Goal: Navigation & Orientation: Find specific page/section

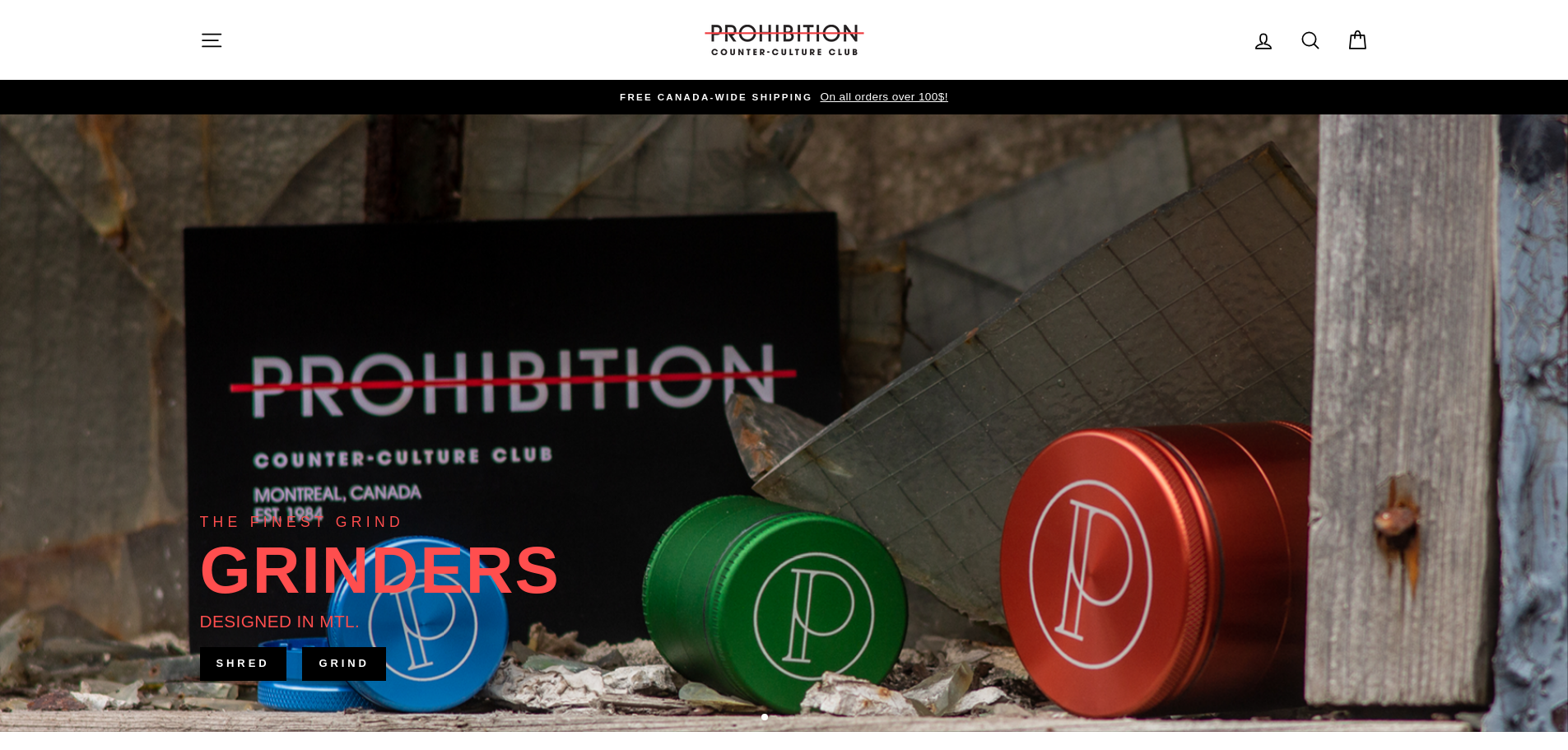
click at [195, 24] on button "Site navigation" at bounding box center [211, 40] width 43 height 35
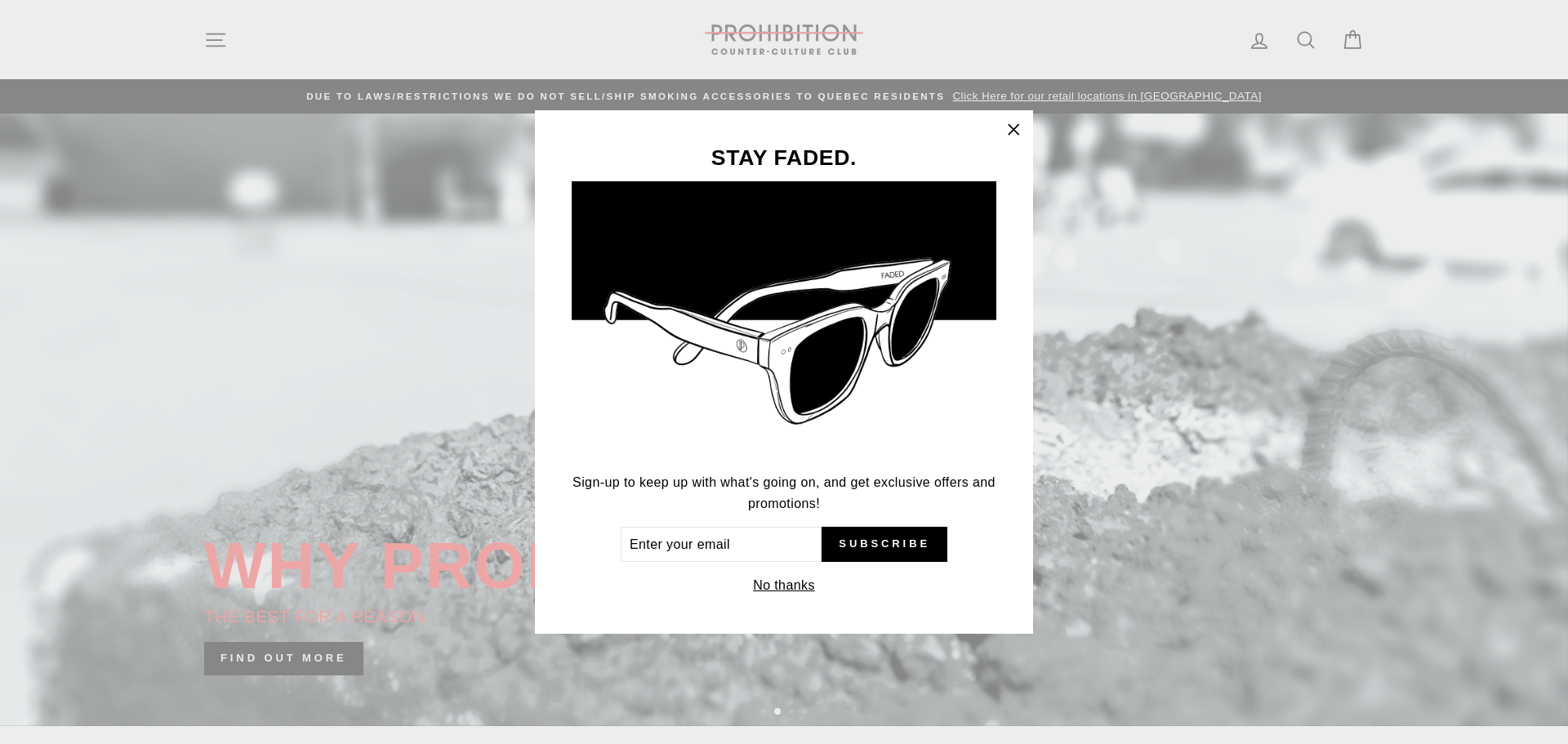
click at [1008, 139] on icon "button" at bounding box center [1014, 129] width 23 height 23
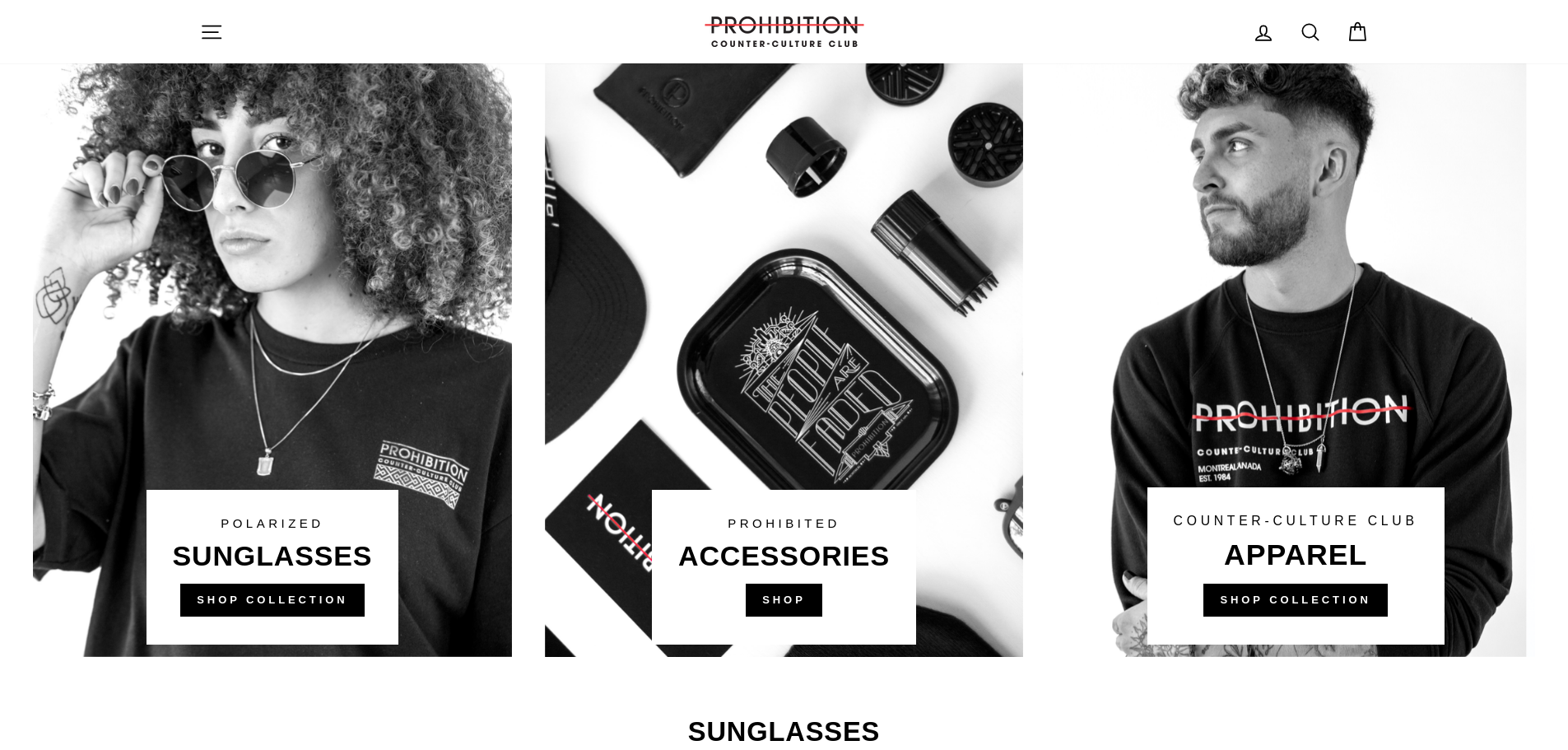
scroll to position [980, 0]
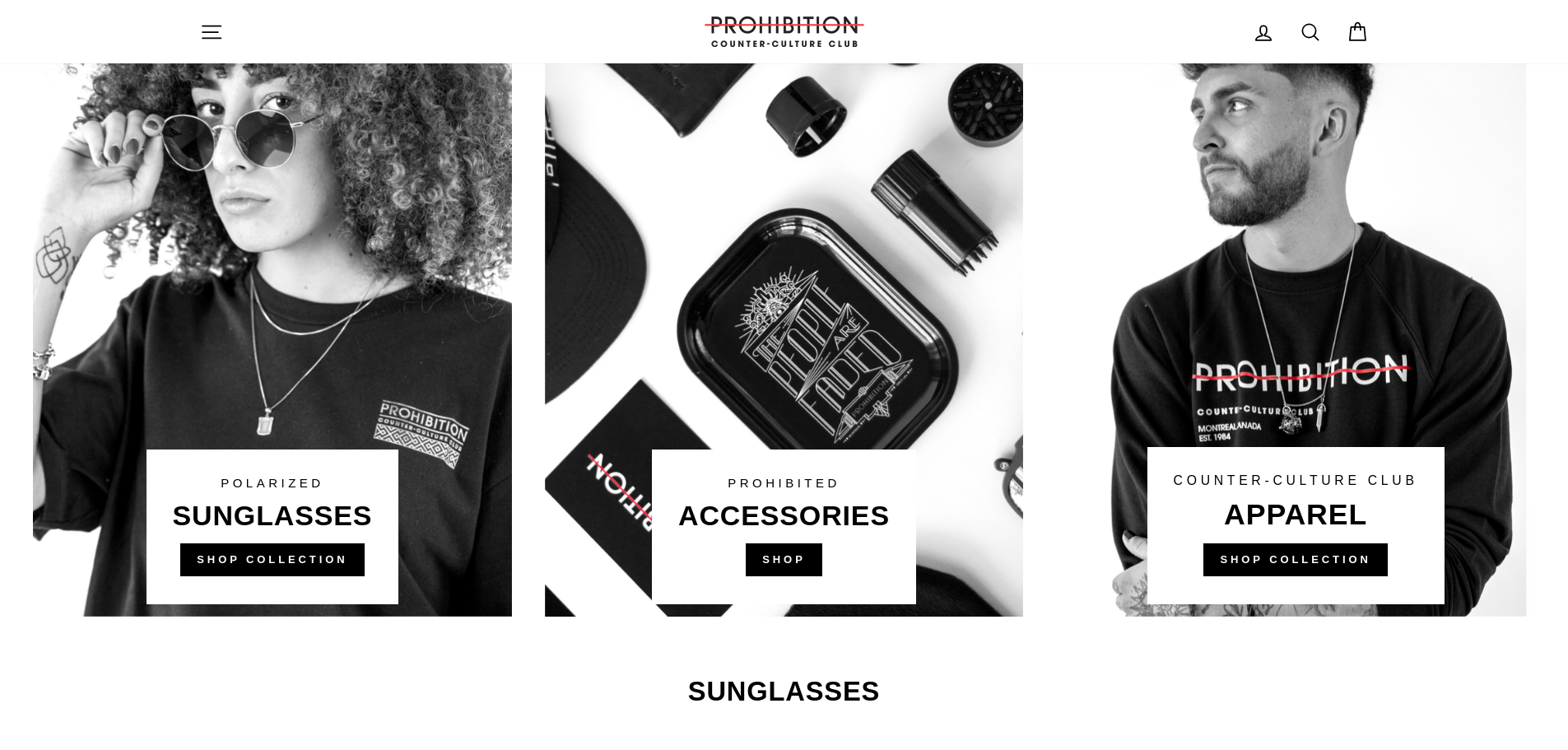
click at [791, 552] on link at bounding box center [784, 304] width 480 height 626
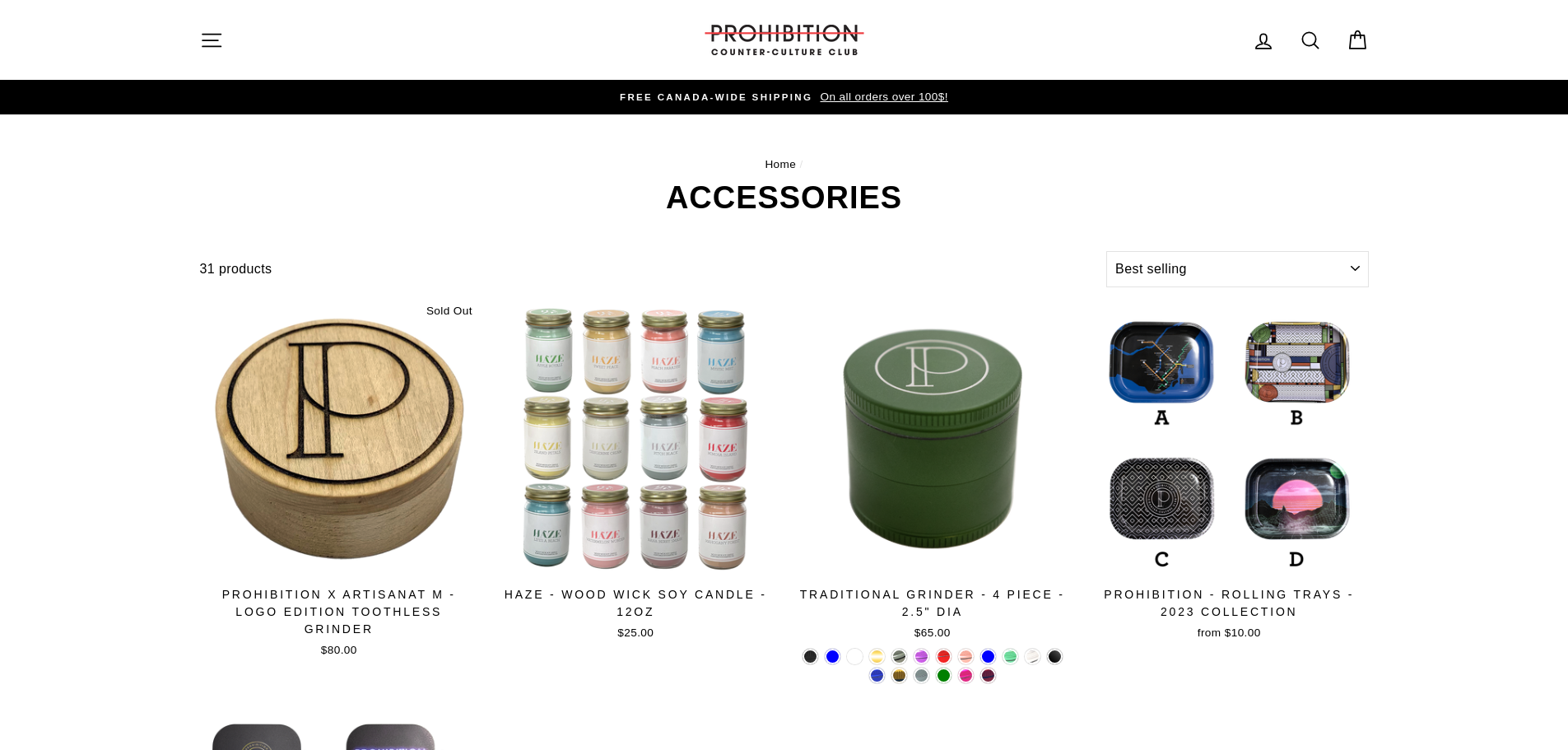
select select "best-selling"
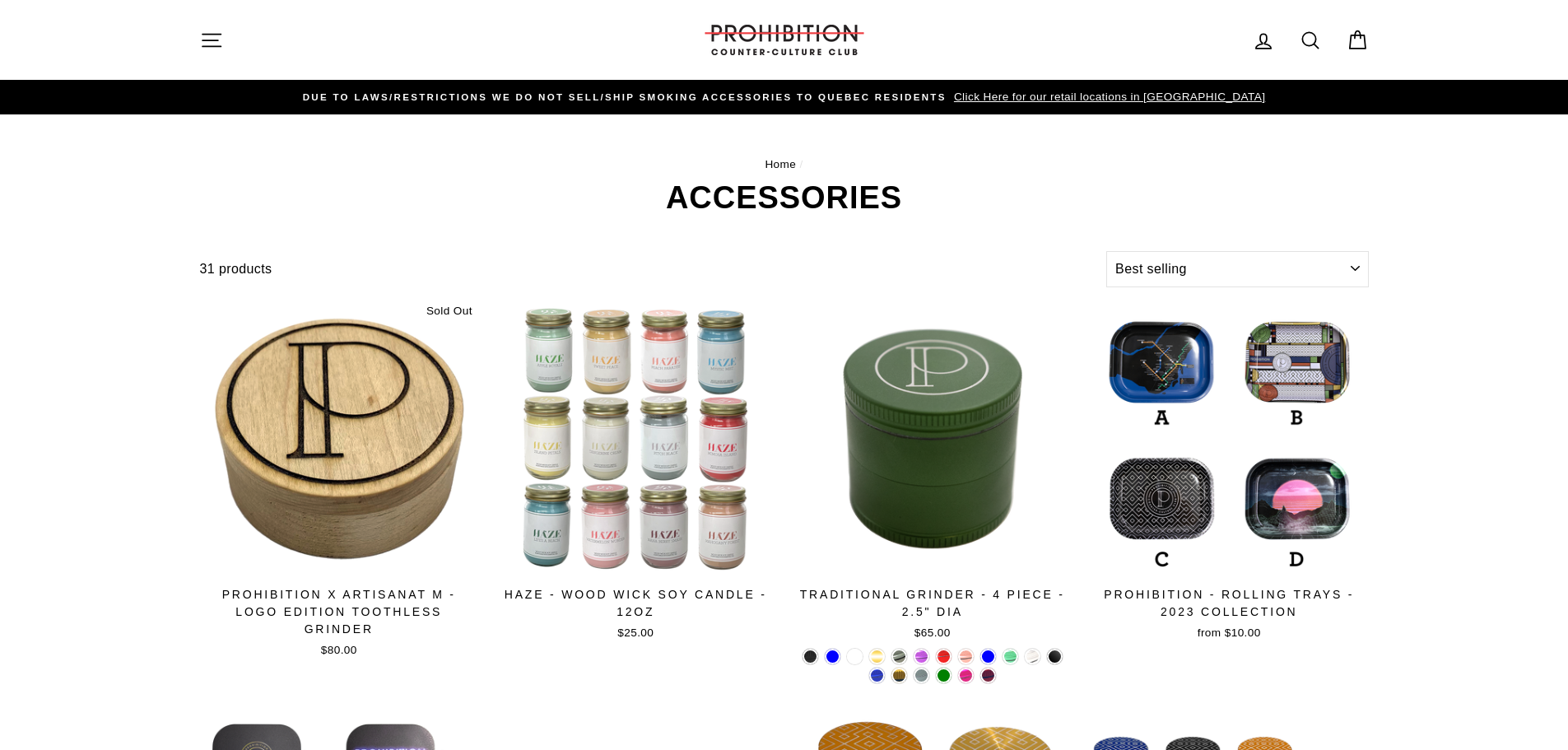
click at [213, 33] on icon "button" at bounding box center [211, 40] width 23 height 23
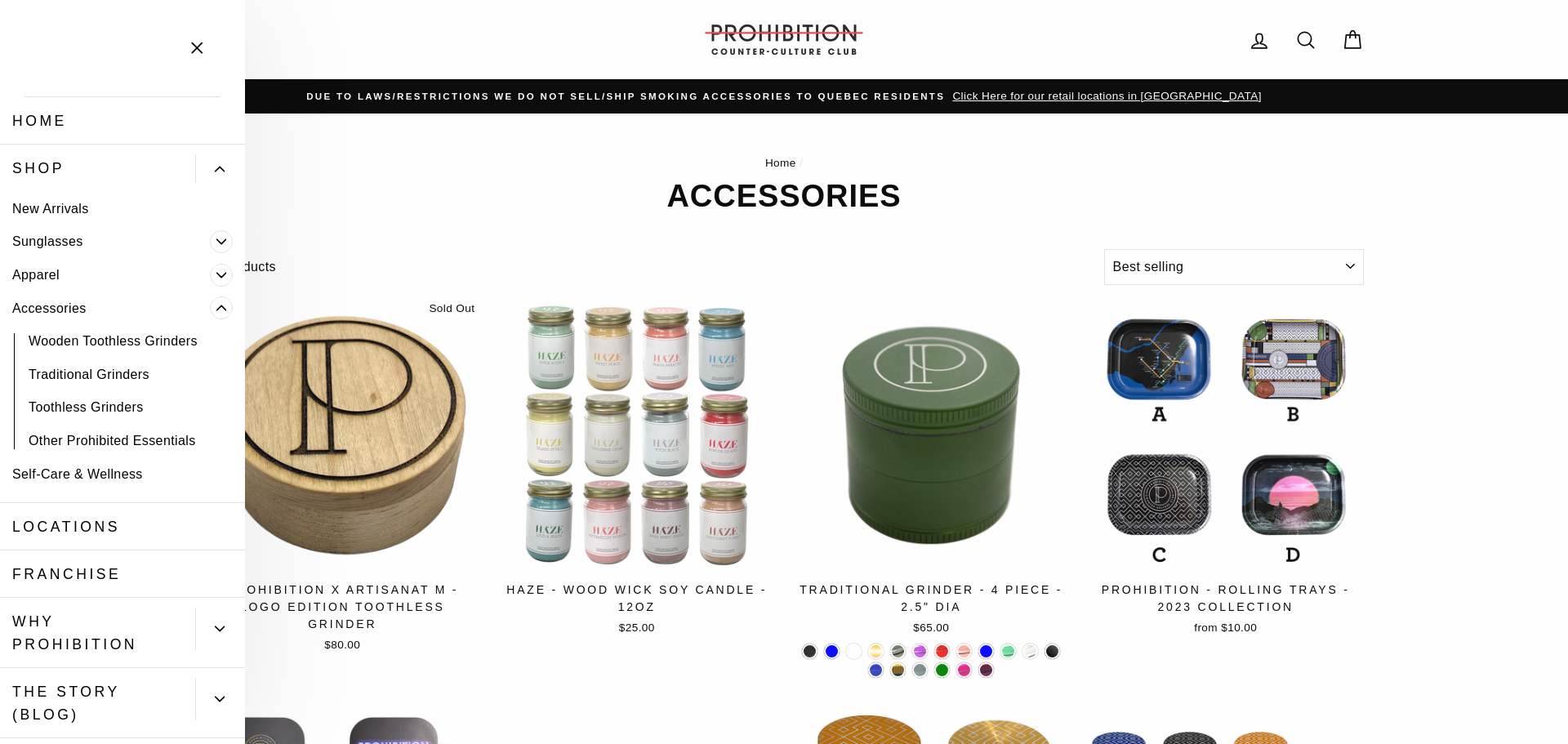
click at [51, 204] on link "New Arrivals" at bounding box center [122, 209] width 245 height 33
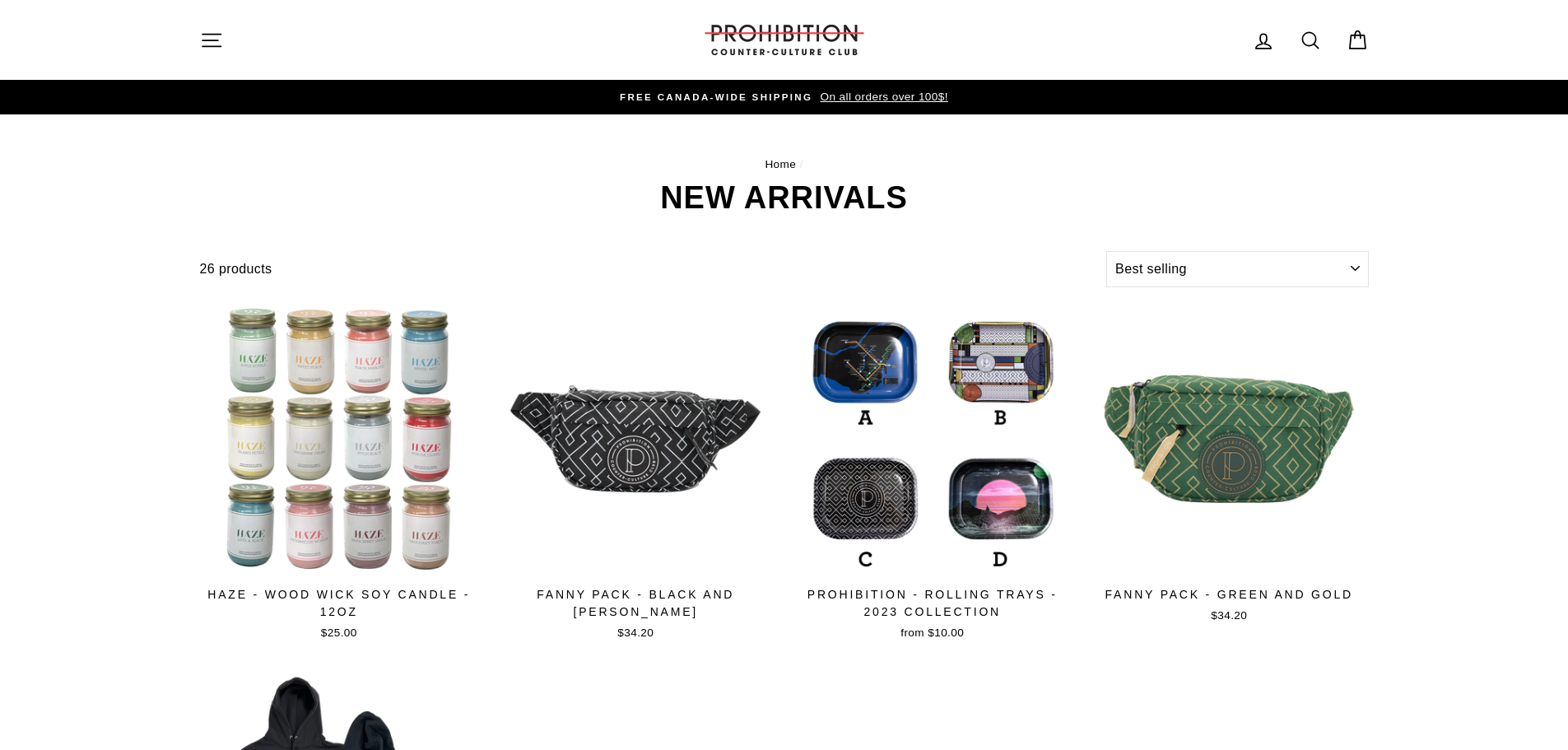
select select "best-selling"
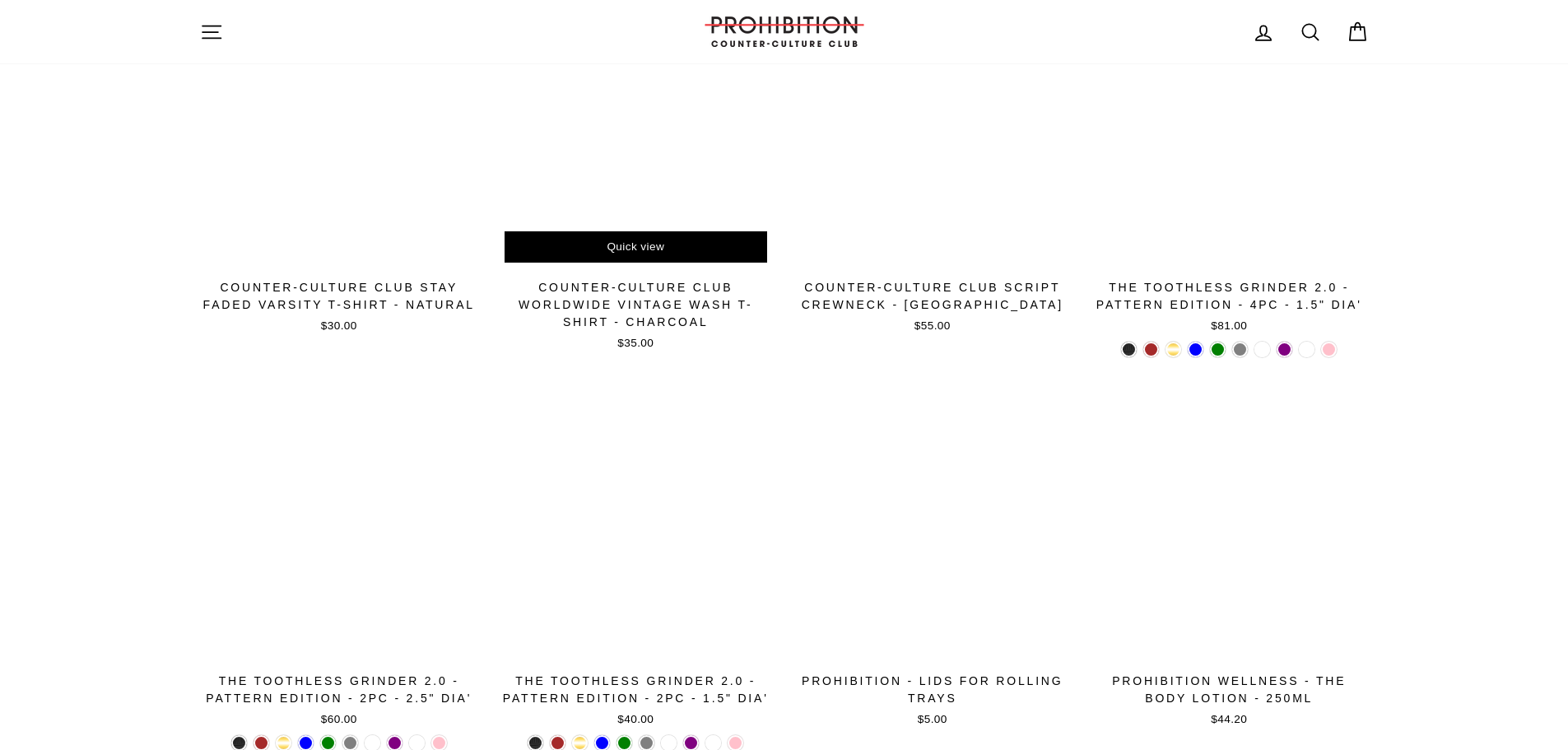
scroll to position [1701, 0]
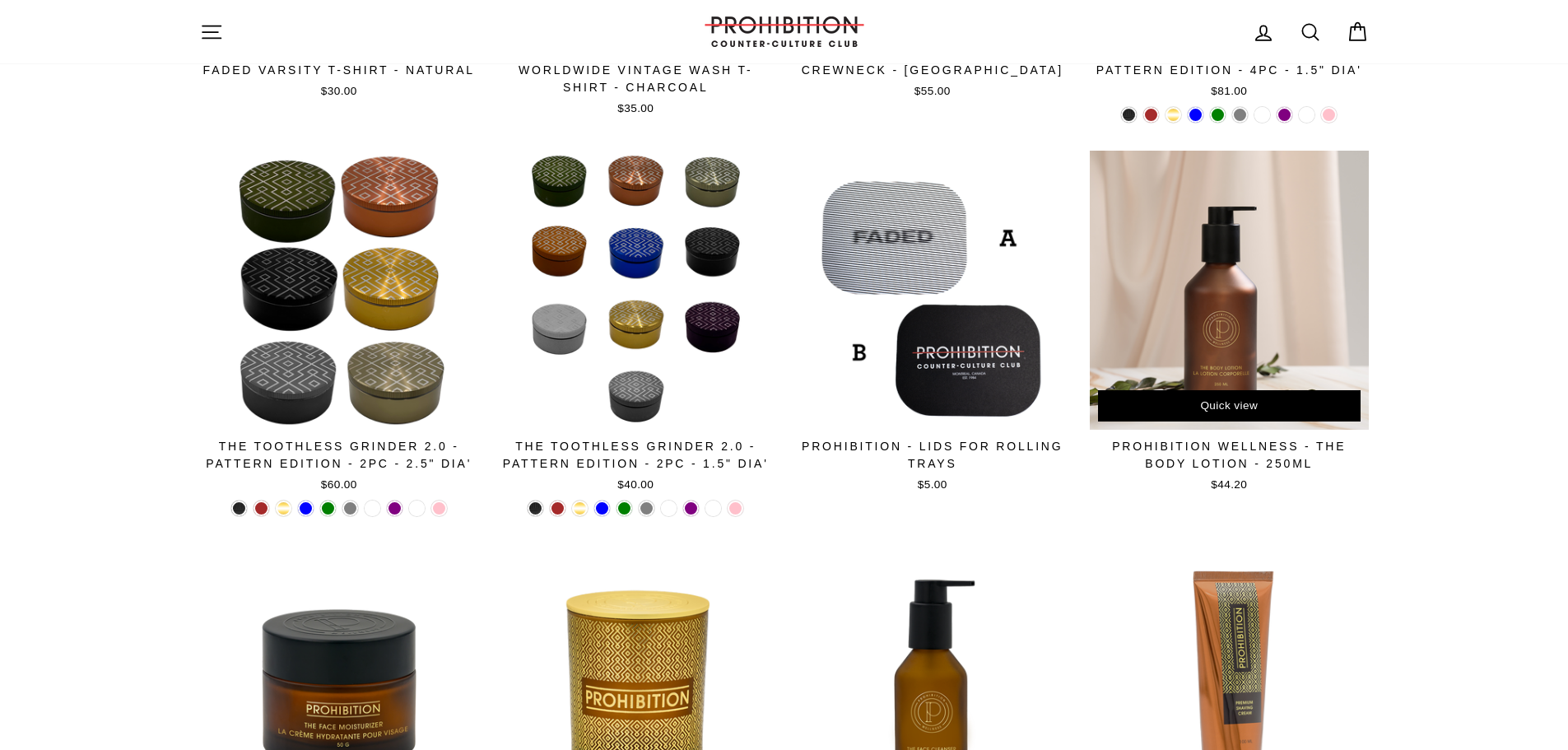
click at [1239, 366] on div at bounding box center [1229, 290] width 280 height 280
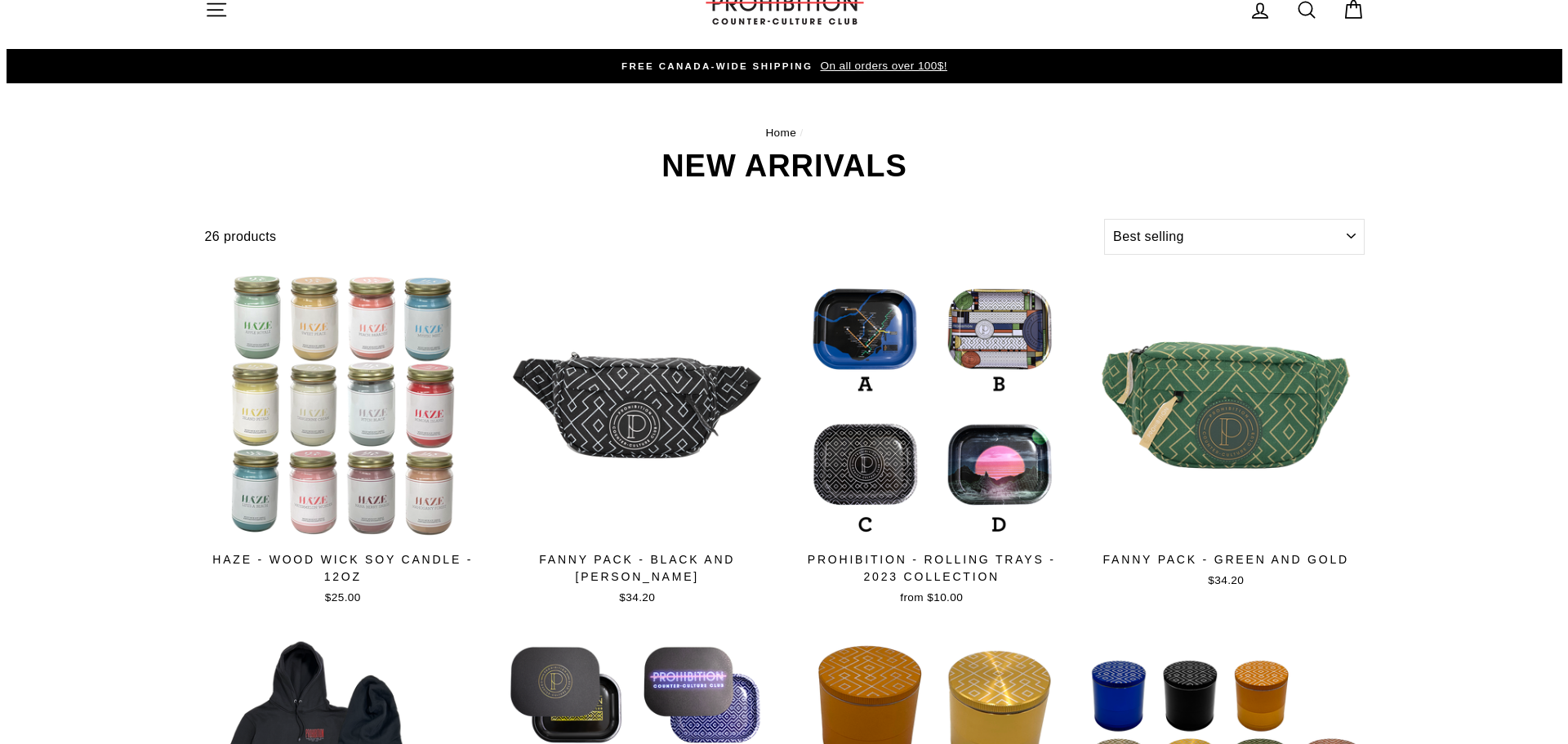
scroll to position [0, 0]
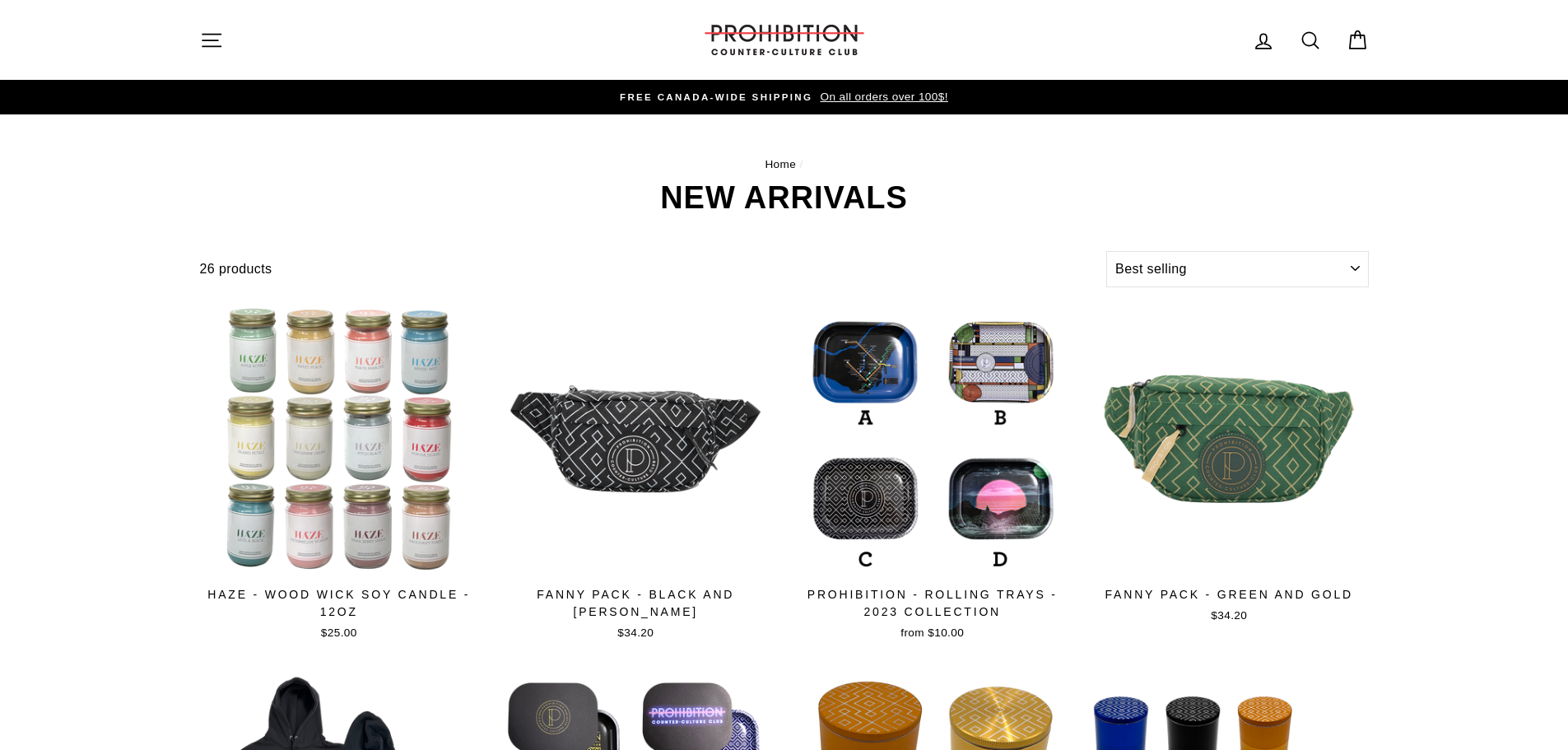
click at [206, 43] on icon "button" at bounding box center [211, 40] width 23 height 23
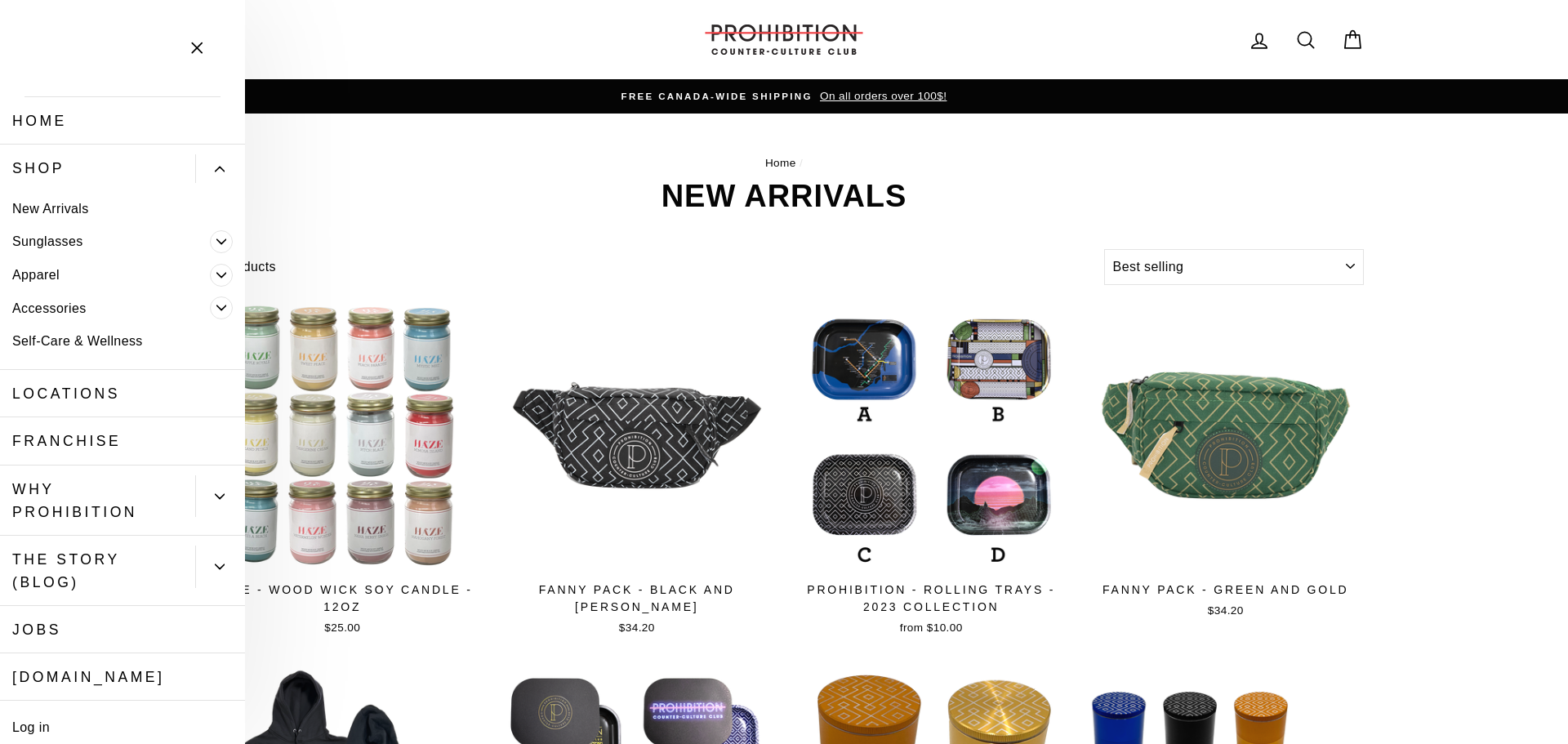
click at [216, 307] on icon "Primary" at bounding box center [221, 308] width 10 height 10
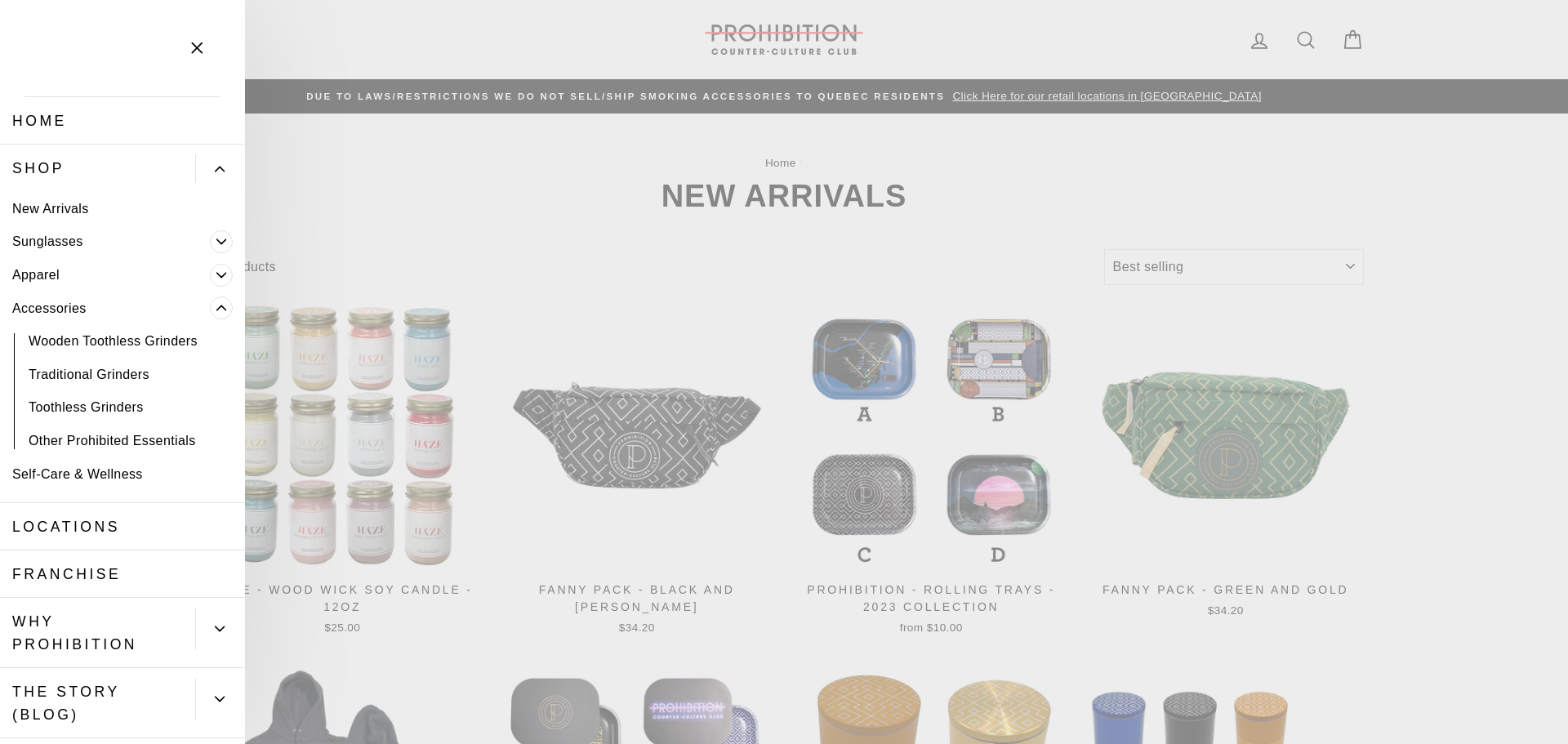
click at [216, 241] on icon "Primary" at bounding box center [221, 241] width 10 height 10
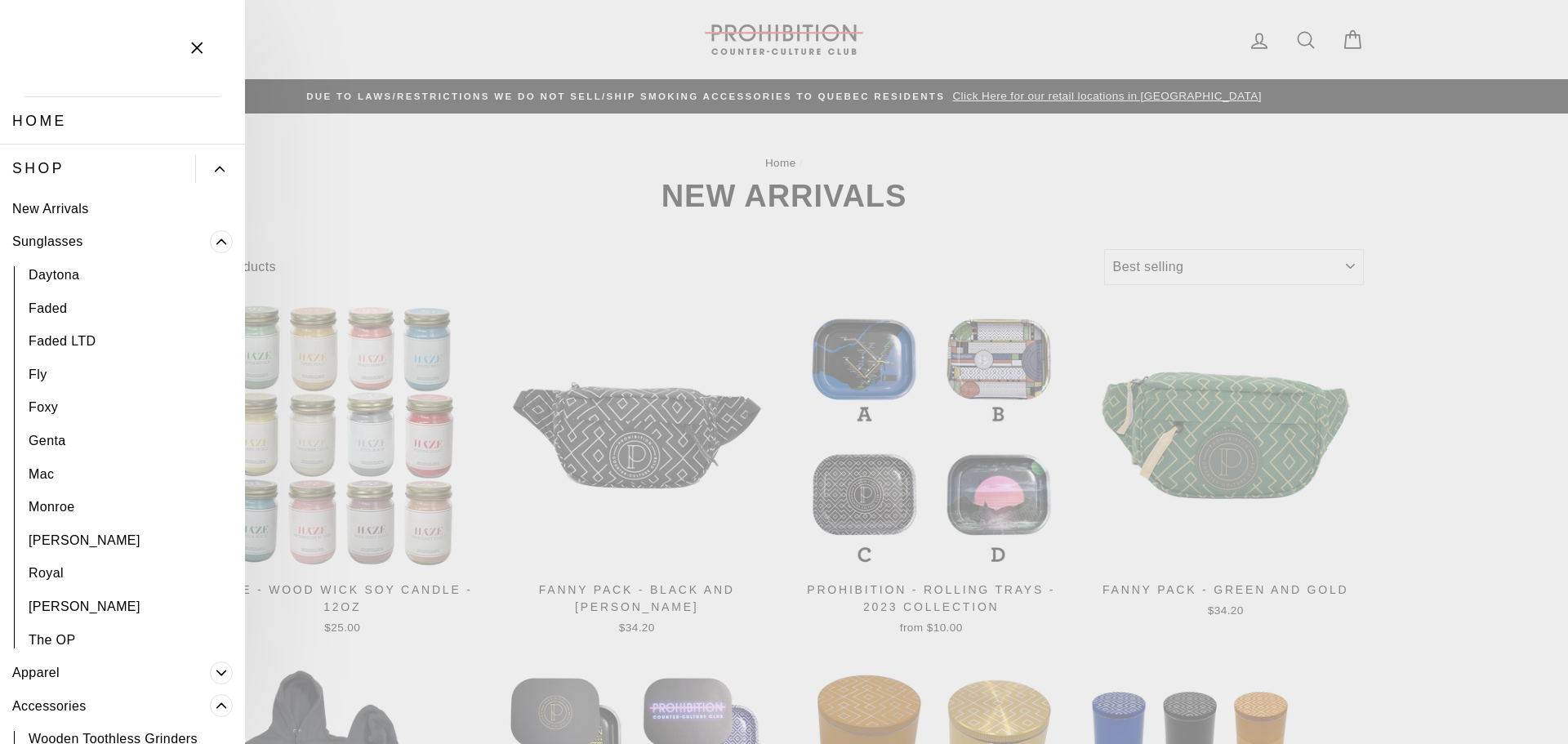
click at [60, 273] on link "Daytona" at bounding box center [122, 274] width 245 height 33
click at [65, 603] on link "[PERSON_NAME]" at bounding box center [122, 606] width 245 height 33
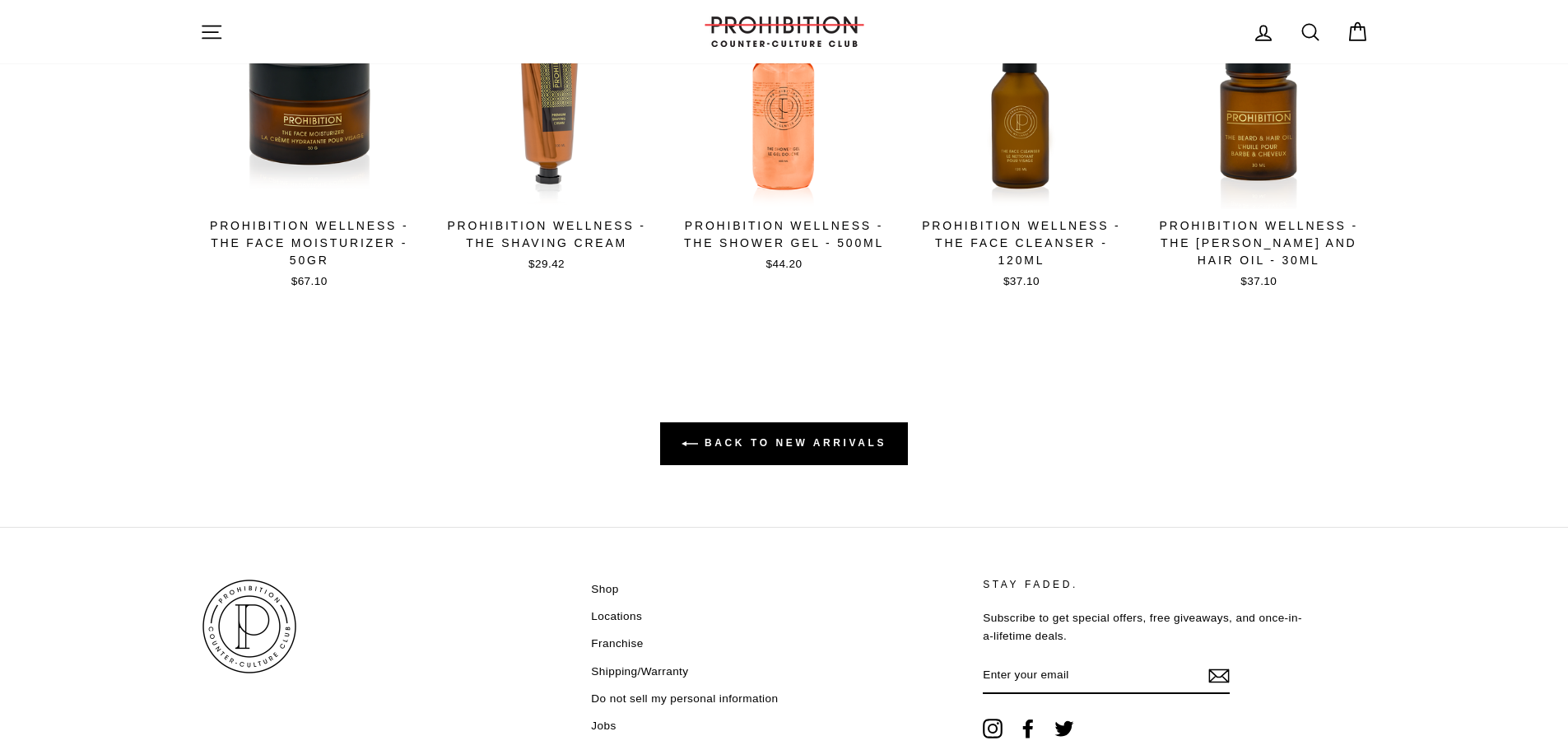
scroll to position [1208, 0]
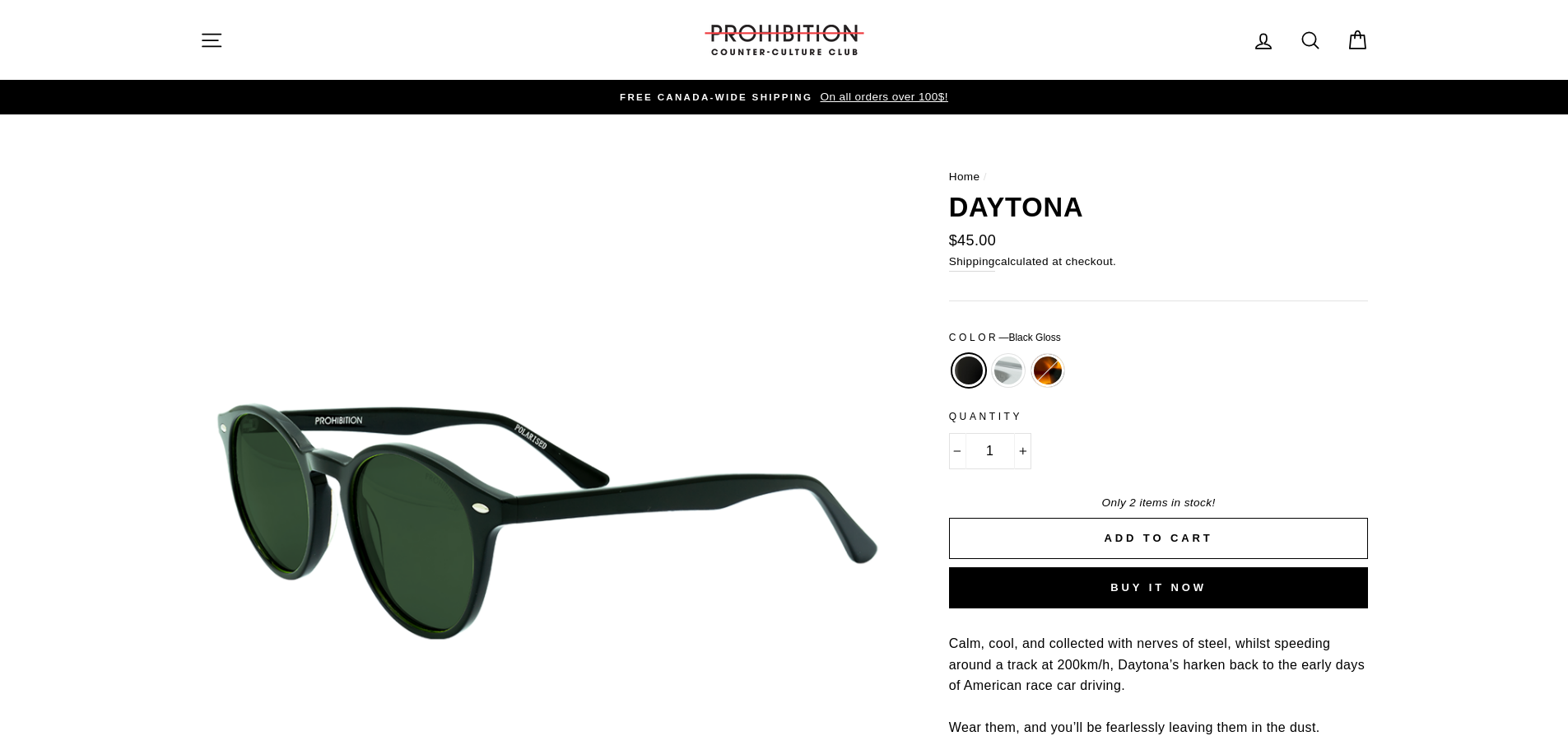
click at [1055, 370] on label "[GEOGRAPHIC_DATA]" at bounding box center [1048, 370] width 33 height 33
click at [1029, 355] on input "[GEOGRAPHIC_DATA]" at bounding box center [1028, 354] width 1 height 1
radio input "true"
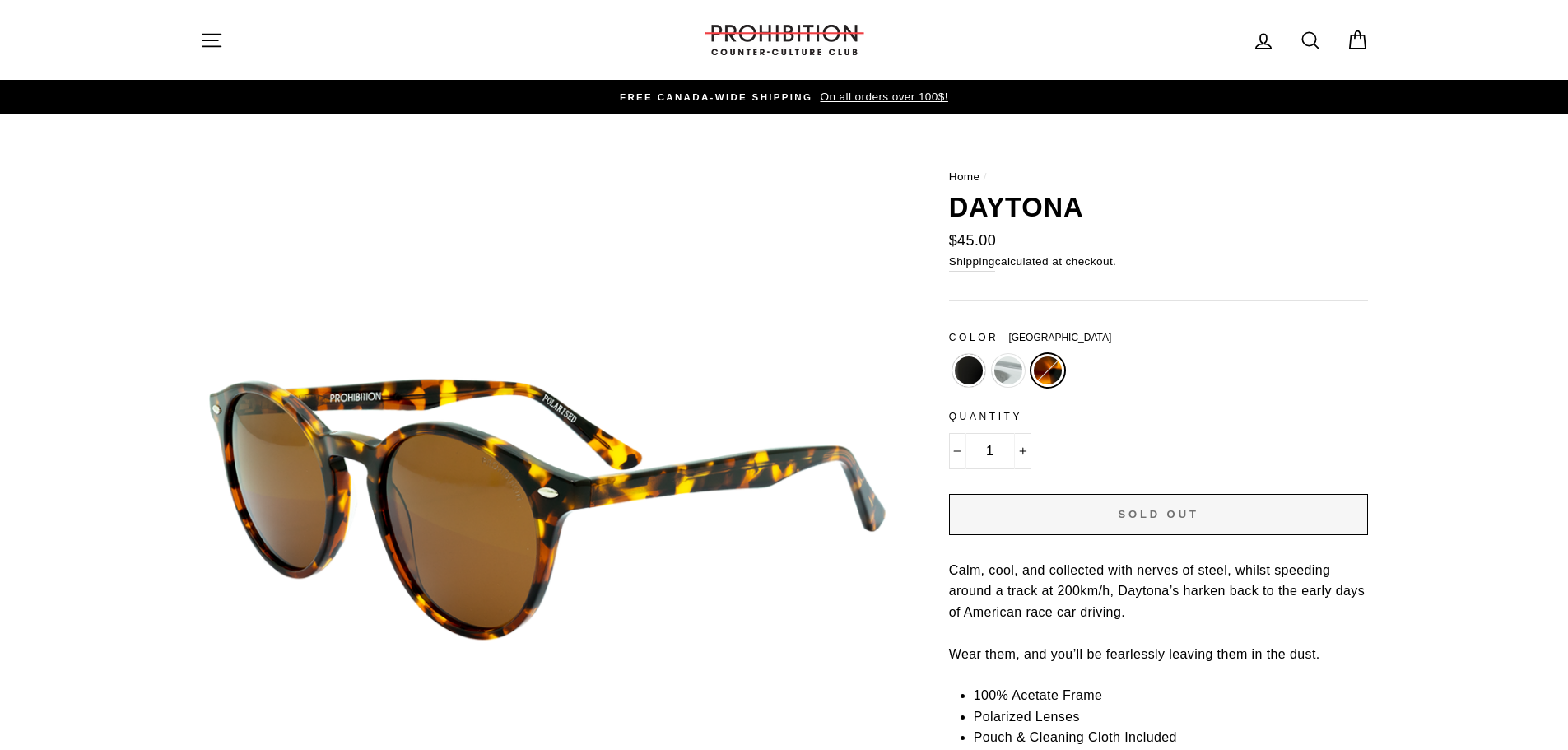
click at [1013, 368] on label "Crystal" at bounding box center [1007, 370] width 33 height 33
click at [990, 355] on input "Crystal" at bounding box center [989, 354] width 1 height 1
radio input "true"
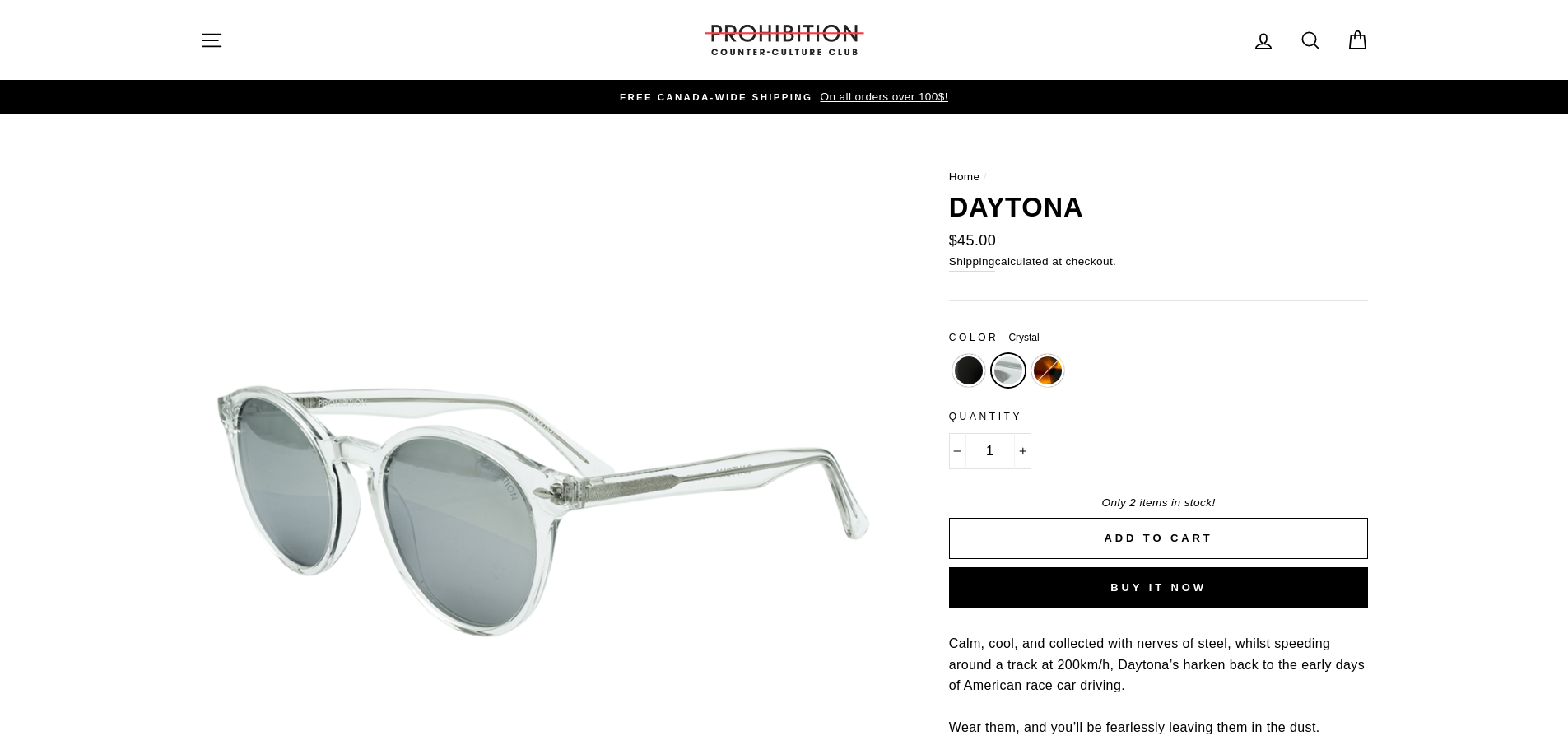
click at [967, 368] on label "Black Gloss" at bounding box center [968, 370] width 33 height 33
click at [950, 355] on input "Black Gloss" at bounding box center [949, 354] width 1 height 1
radio input "true"
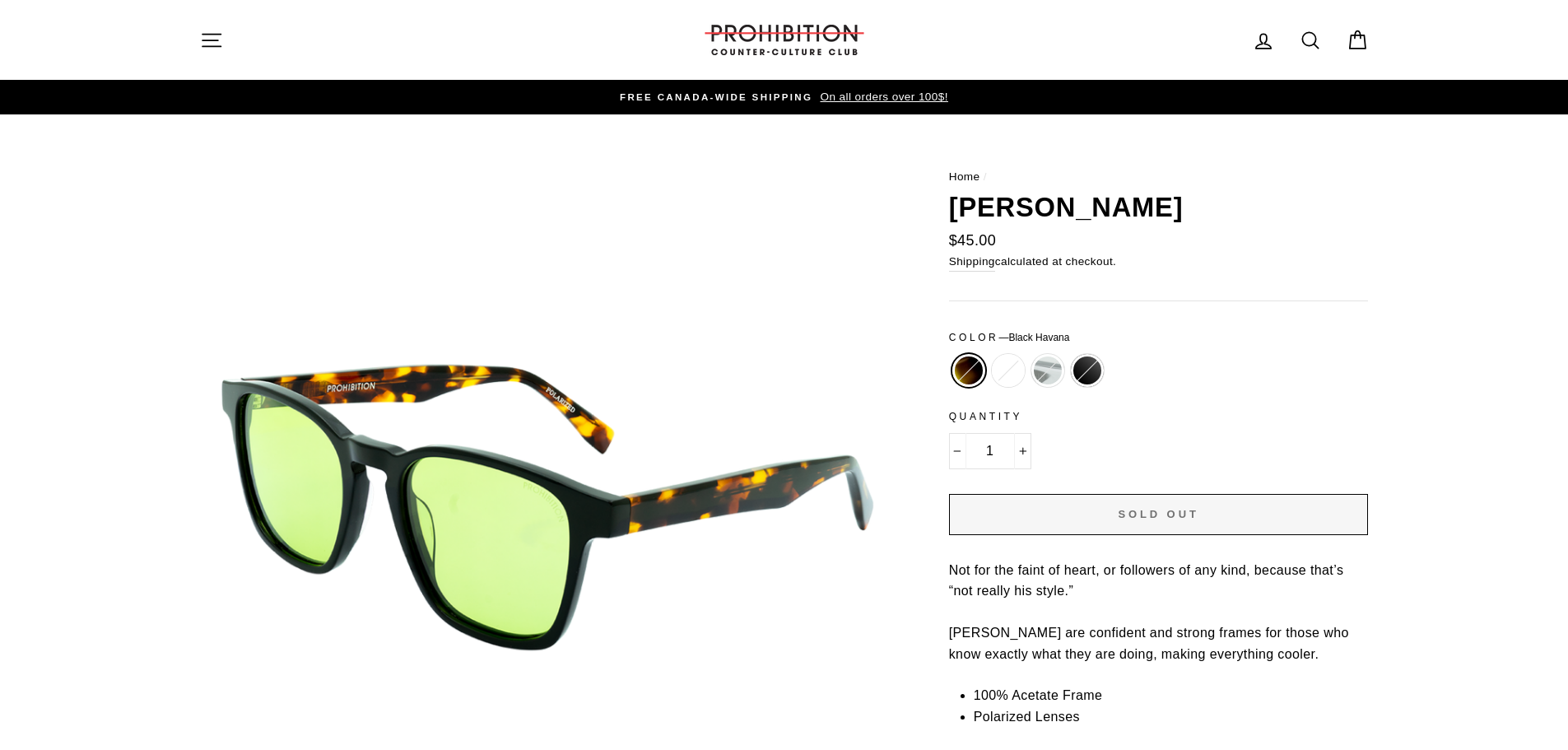
click at [210, 34] on icon "button" at bounding box center [211, 40] width 23 height 23
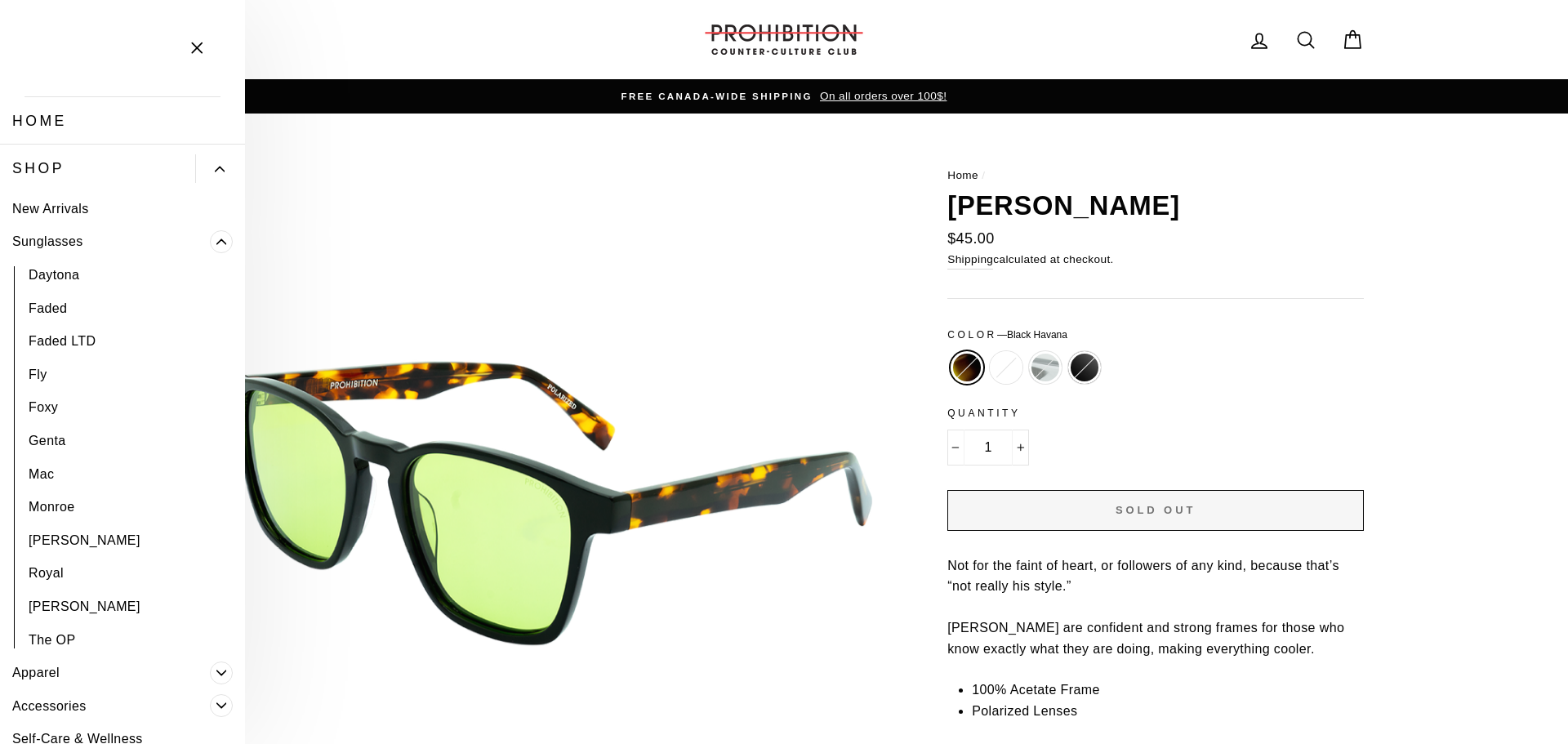
click at [138, 158] on link "Shop" at bounding box center [97, 167] width 195 height 47
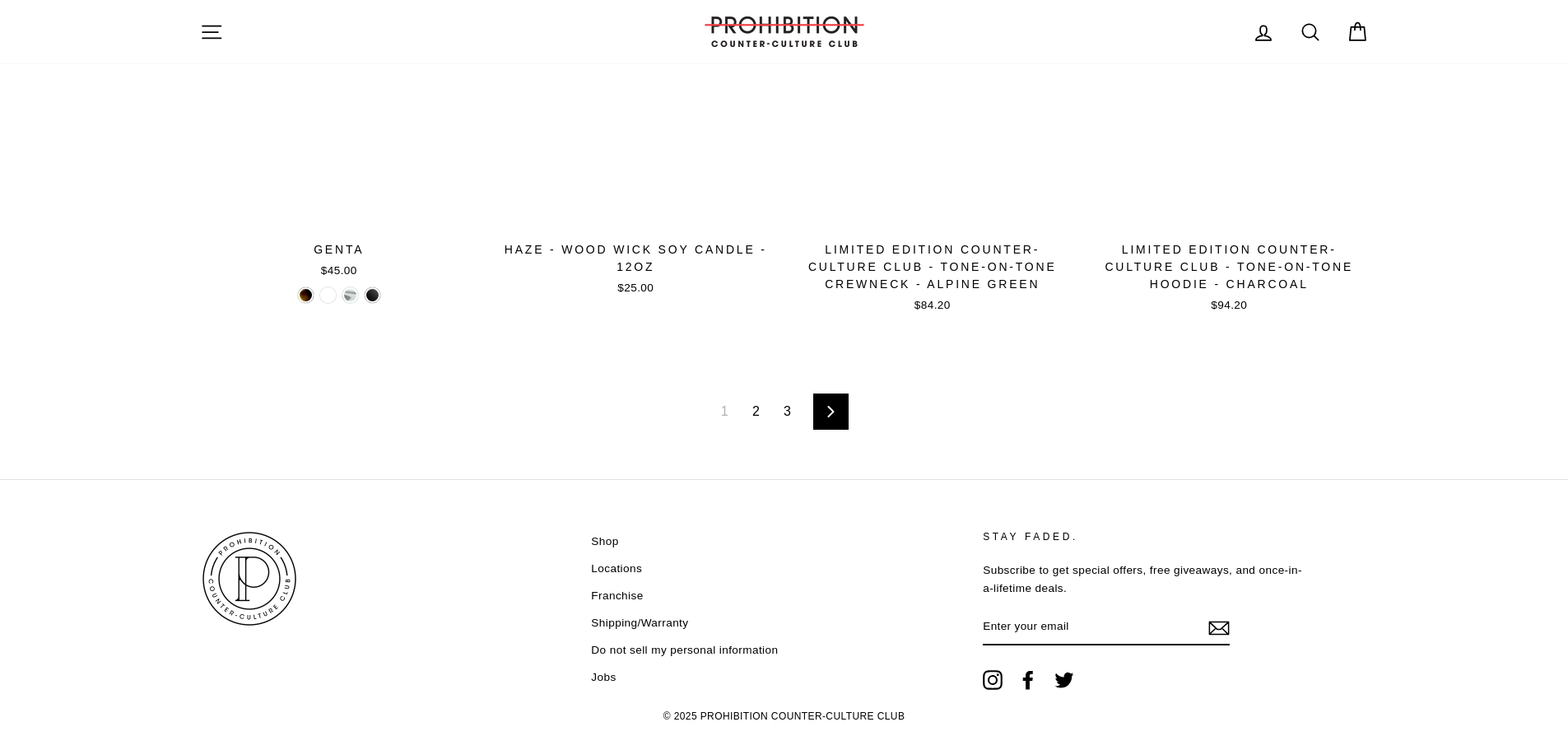
scroll to position [2710, 0]
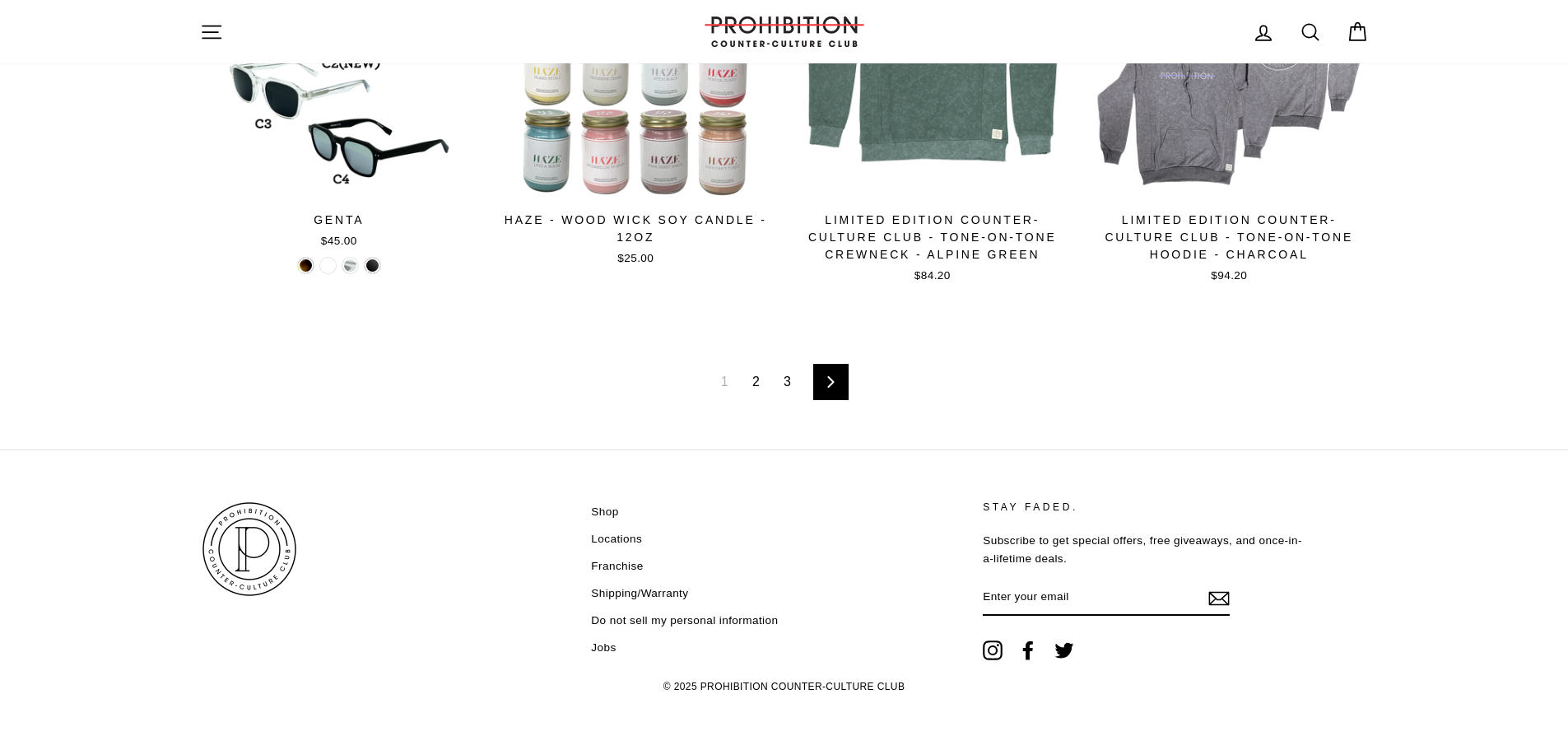
click at [764, 375] on link "2" at bounding box center [755, 382] width 27 height 26
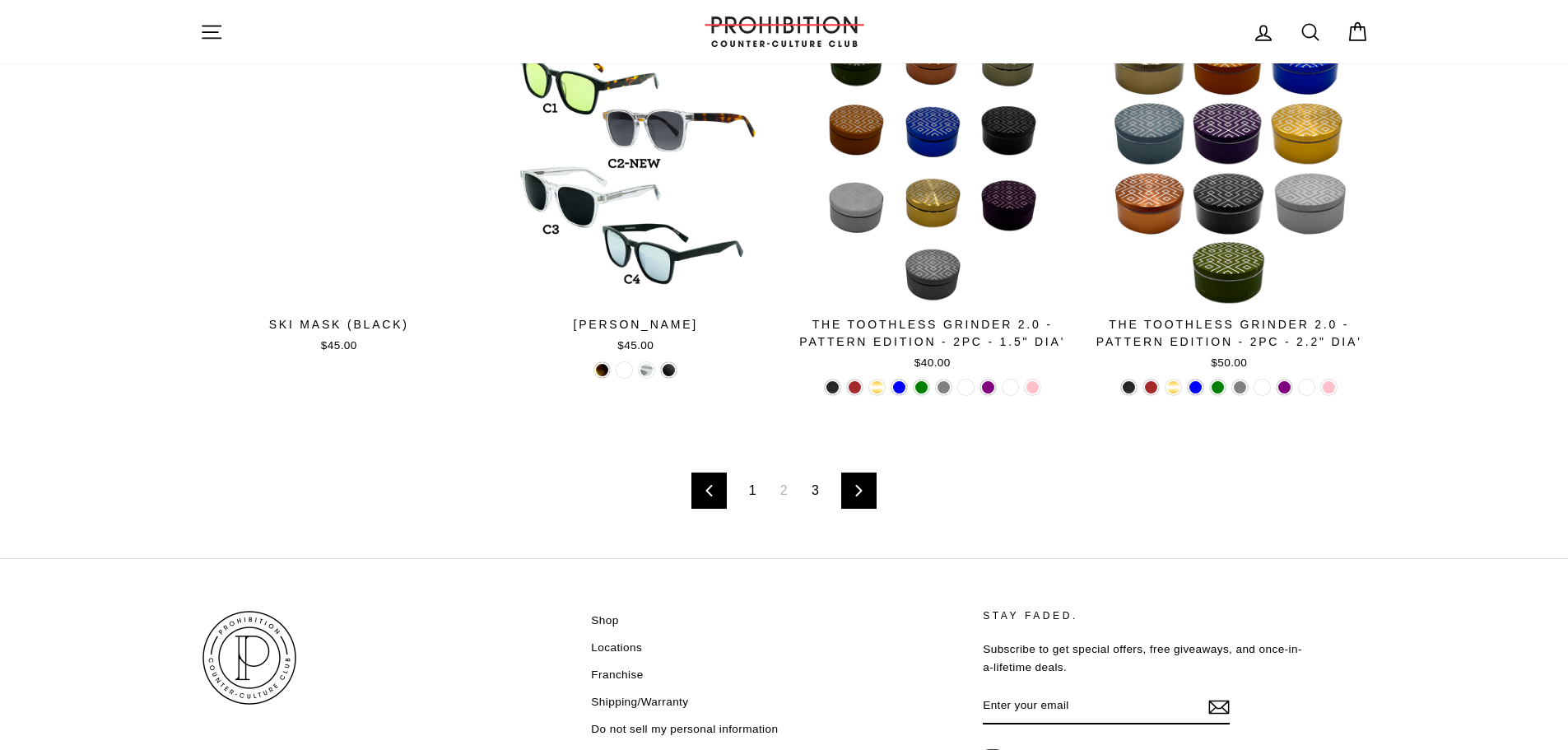
scroll to position [2539, 0]
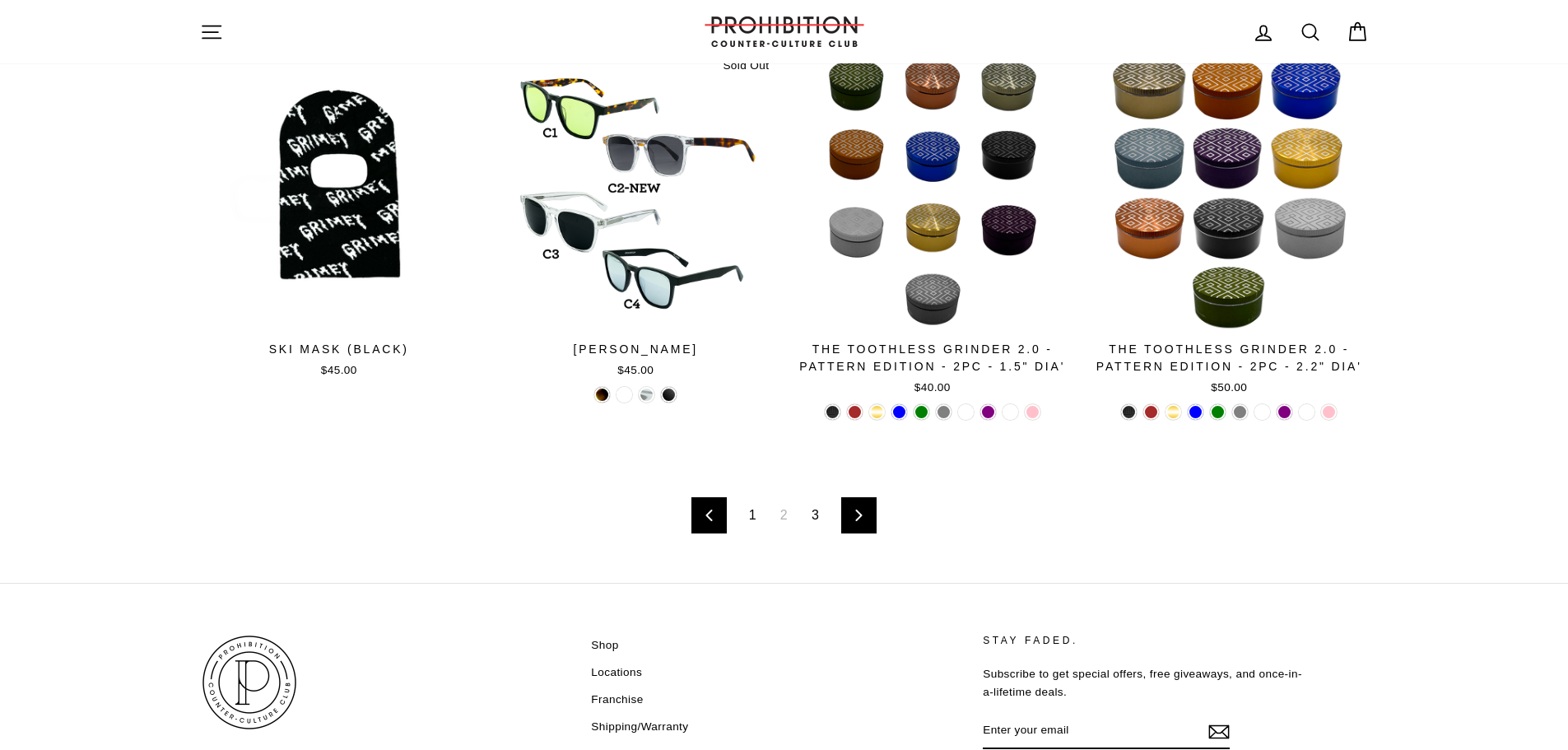
click at [806, 519] on link "3" at bounding box center [815, 515] width 27 height 26
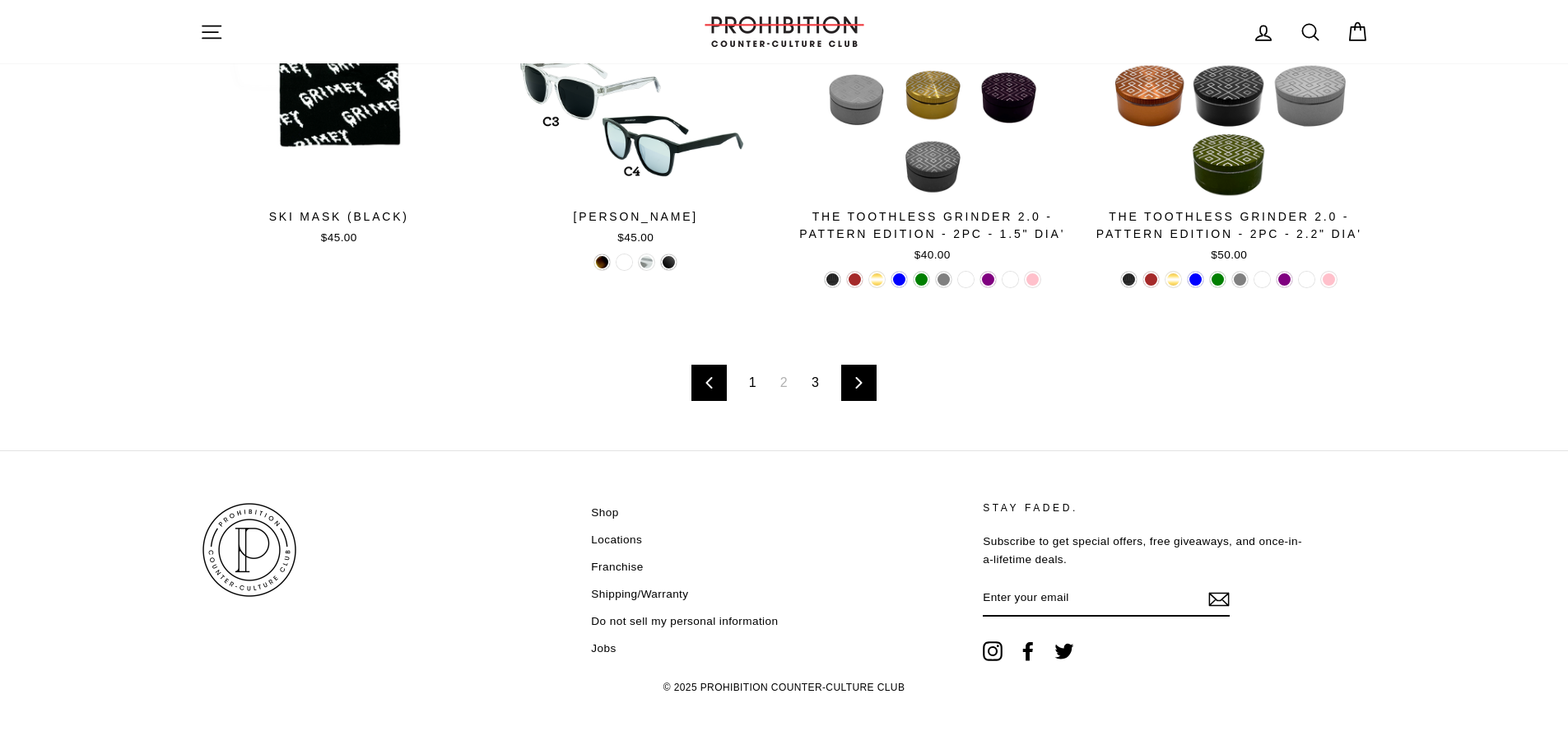
scroll to position [2672, 0]
click at [628, 539] on link "Locations" at bounding box center [616, 539] width 51 height 25
